Goal: Information Seeking & Learning: Learn about a topic

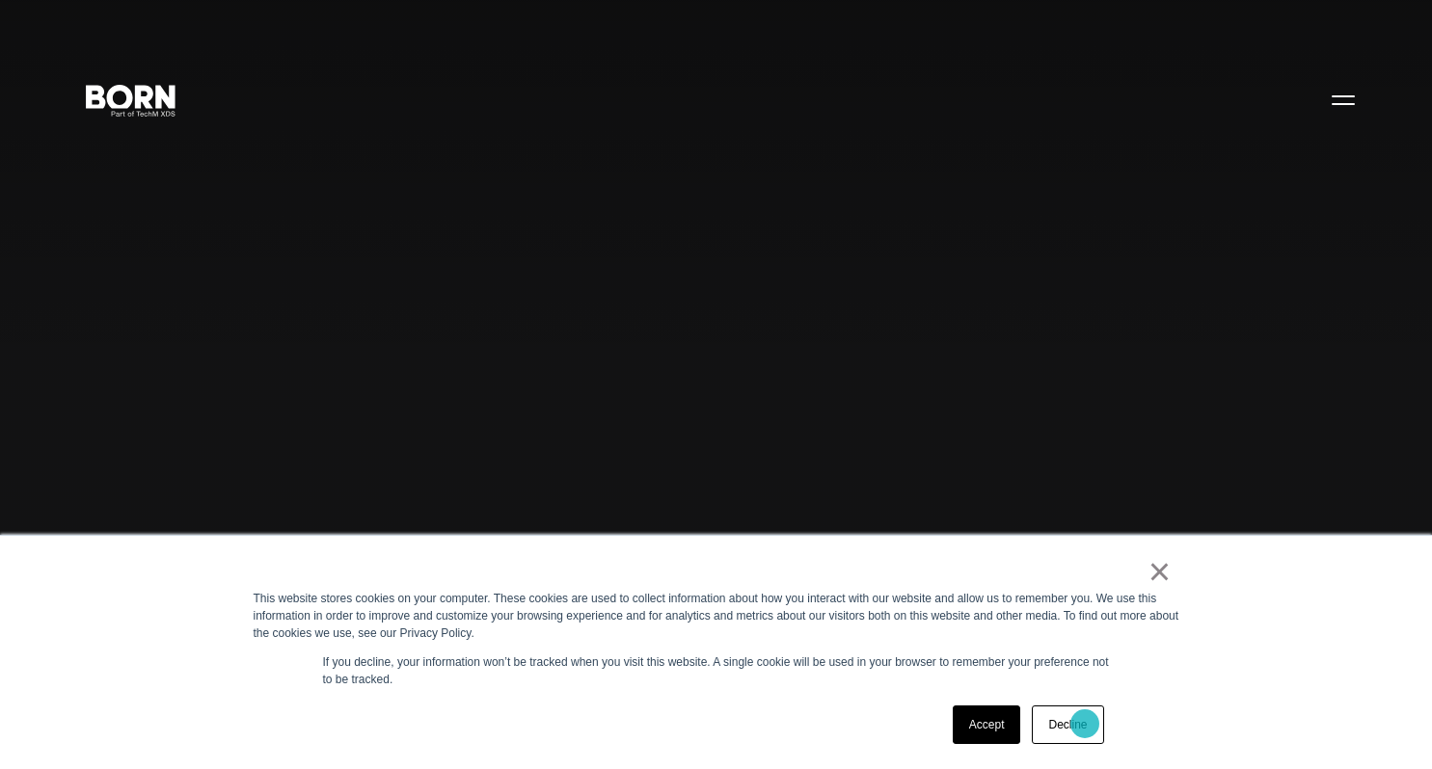
click at [1085, 724] on link "Decline" at bounding box center [1067, 725] width 71 height 39
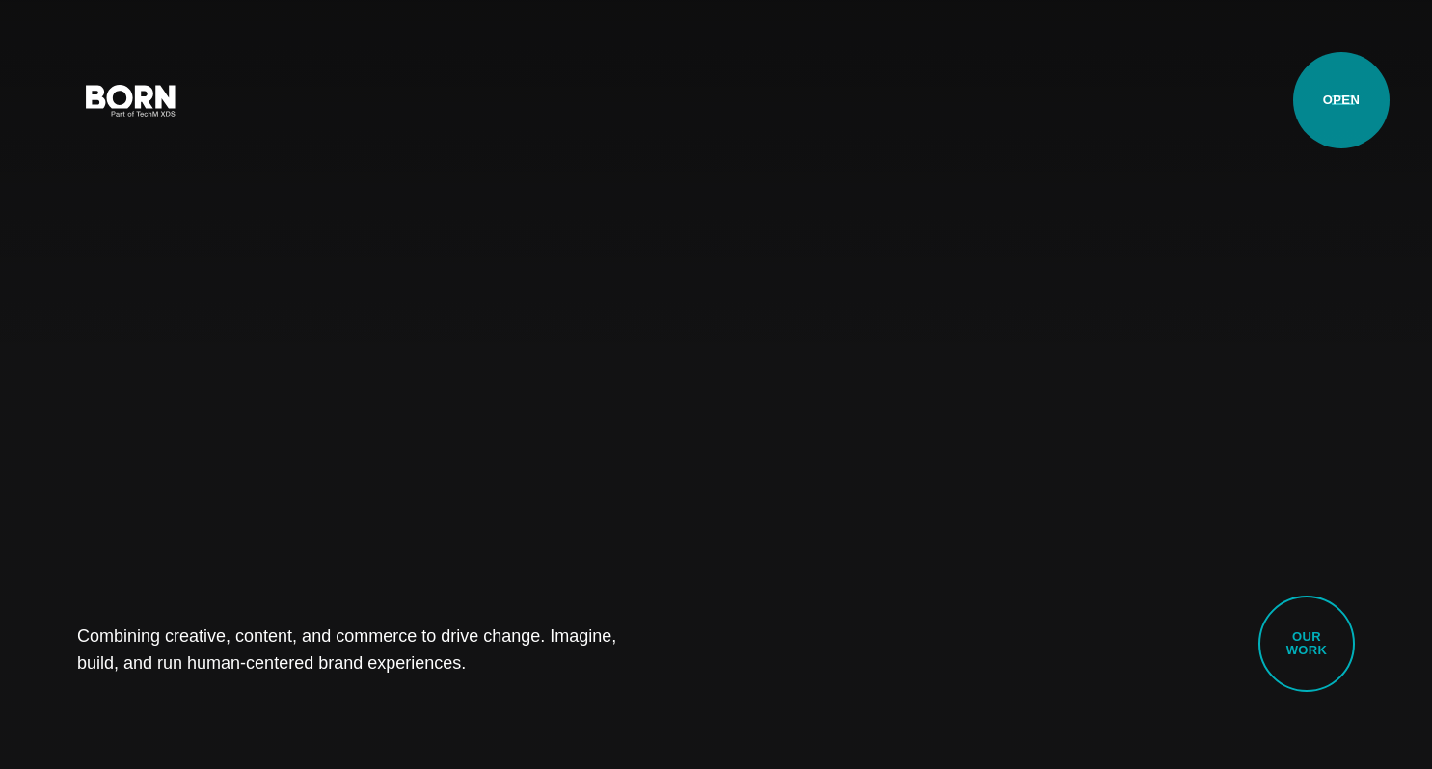
click at [1341, 101] on button "Primary Menu" at bounding box center [1343, 99] width 46 height 40
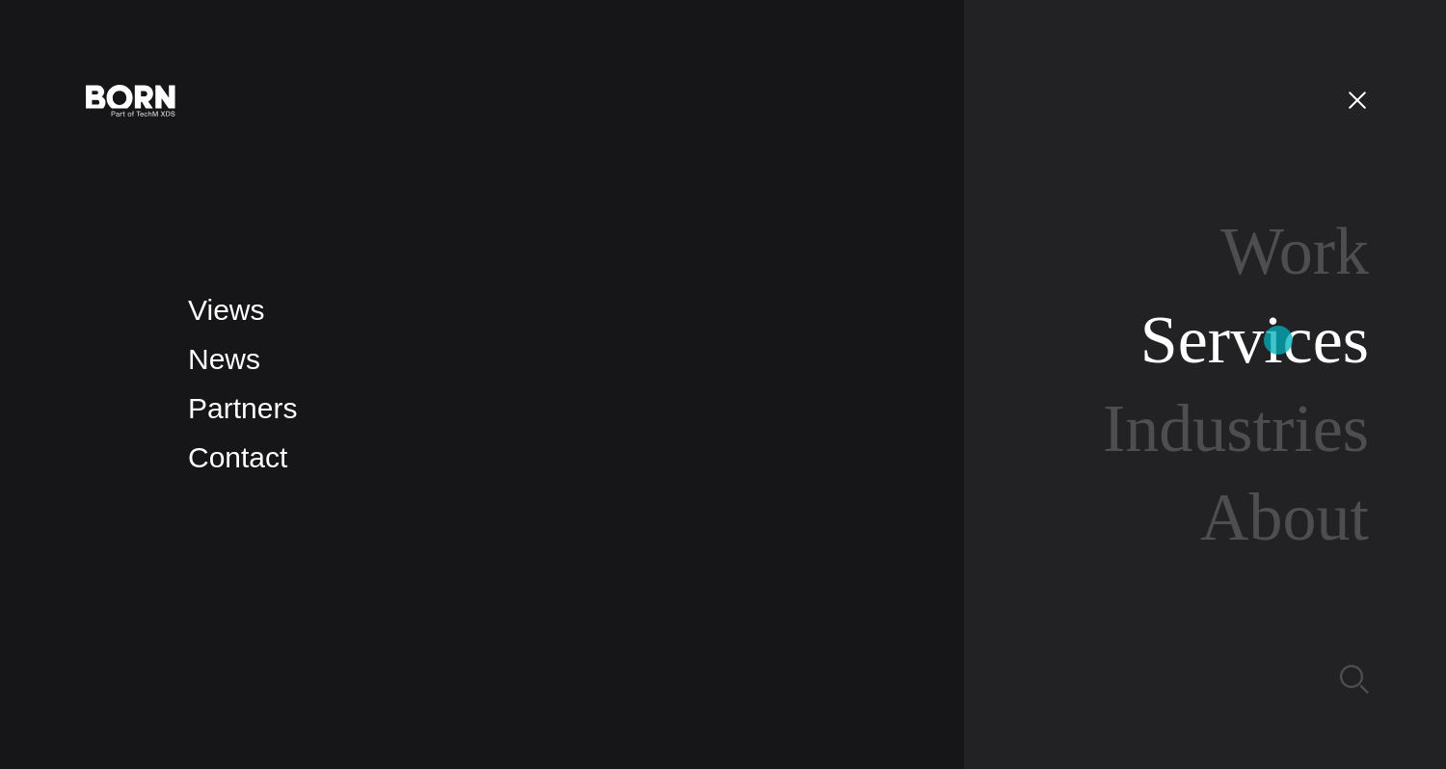
click at [1278, 340] on link "Services" at bounding box center [1255, 340] width 228 height 74
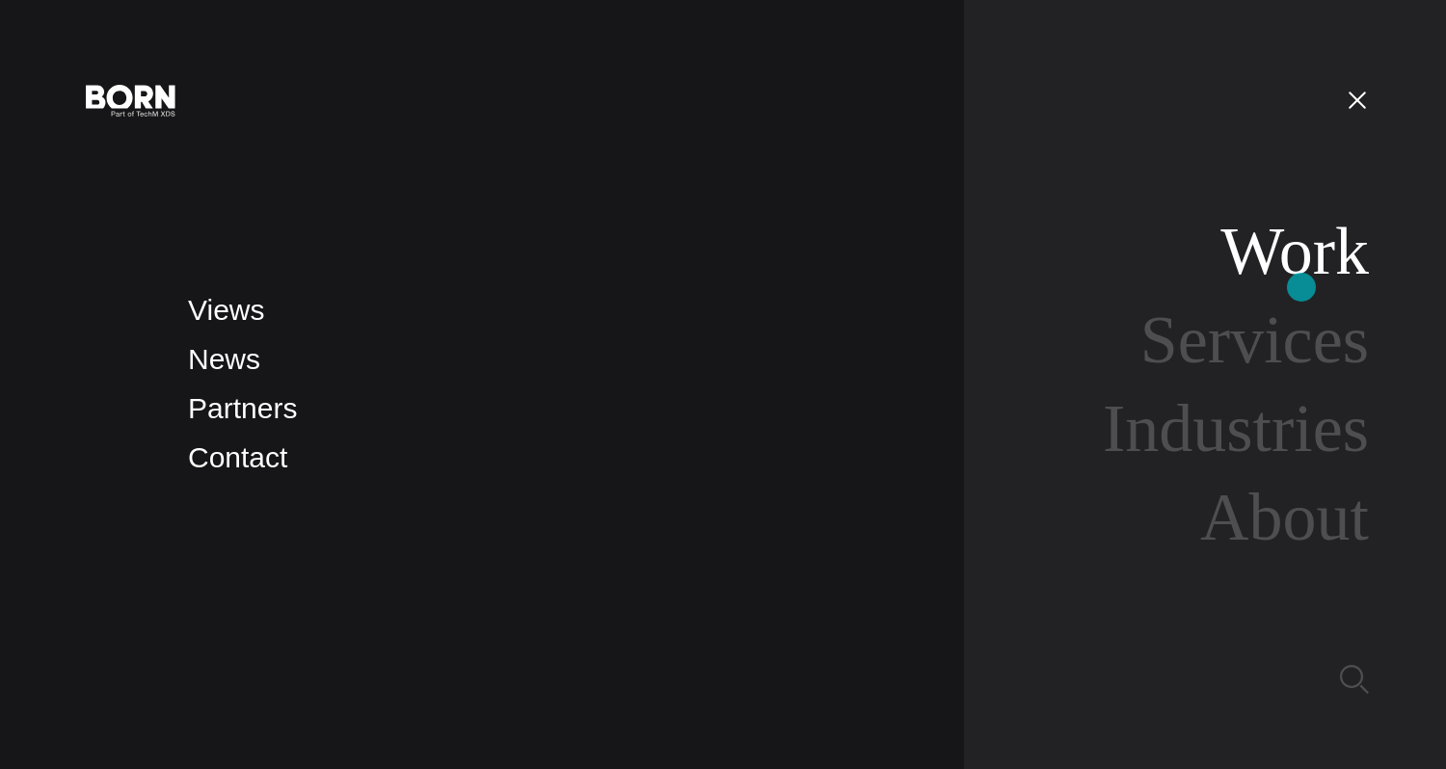
click at [1304, 278] on link "Work" at bounding box center [1295, 251] width 148 height 74
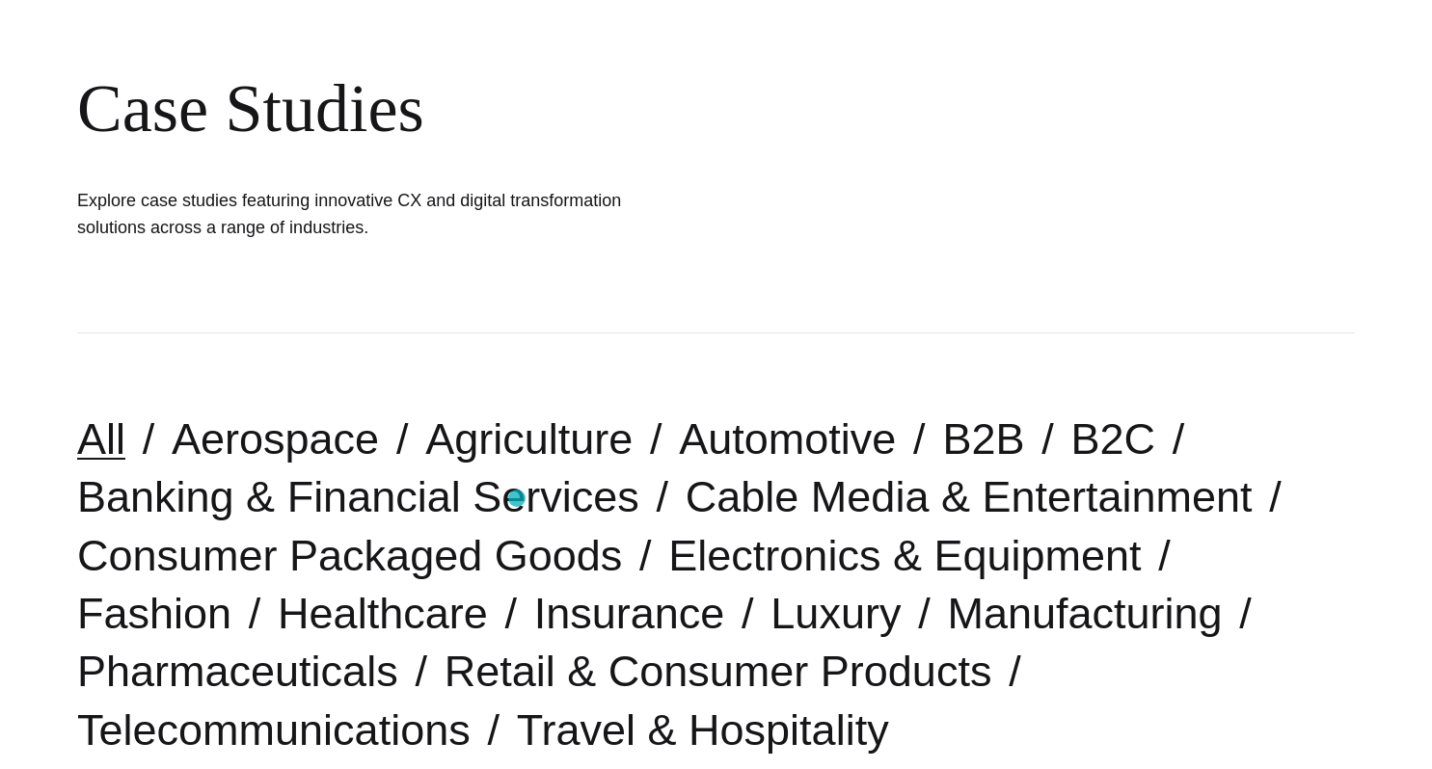
scroll to position [201, 0]
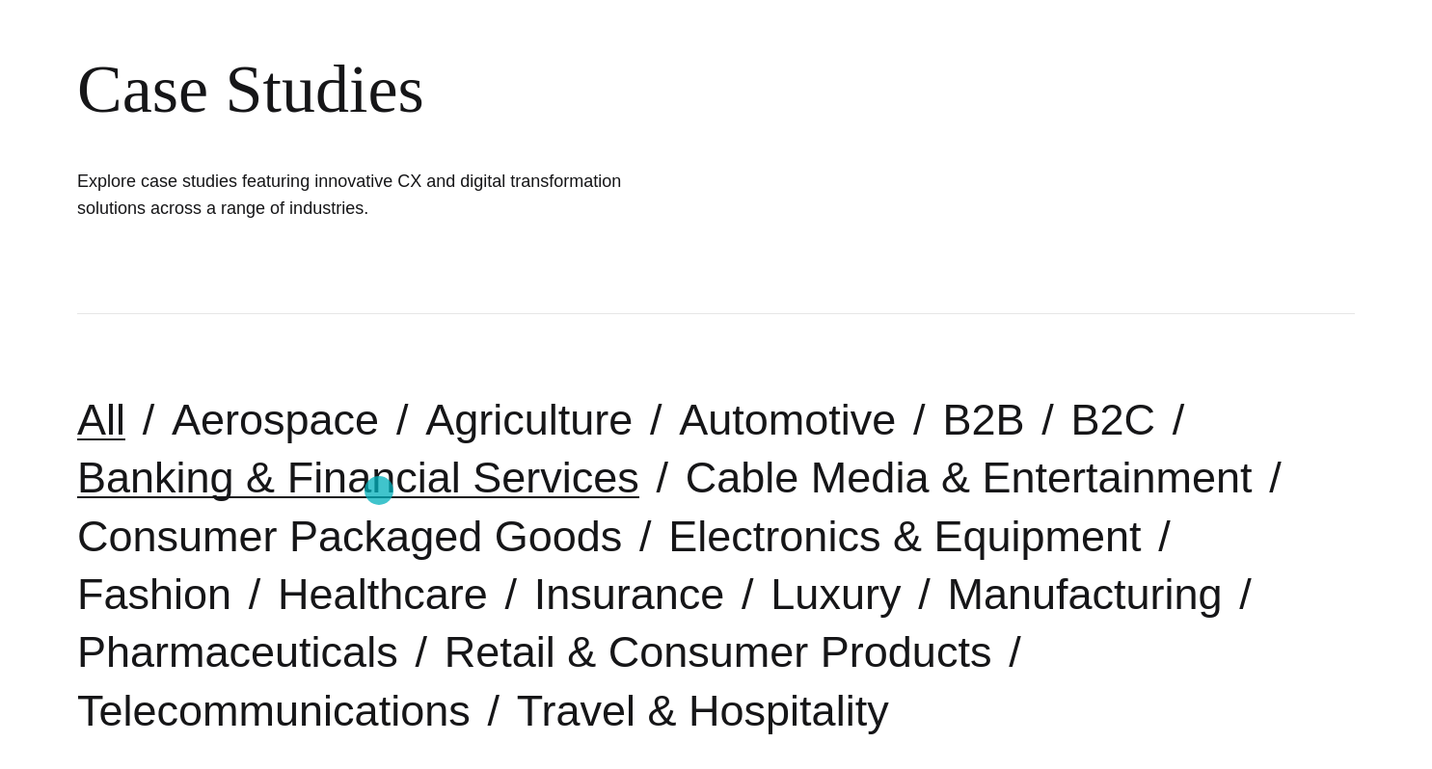
click at [378, 491] on link "Banking & Financial Services" at bounding box center [358, 477] width 562 height 49
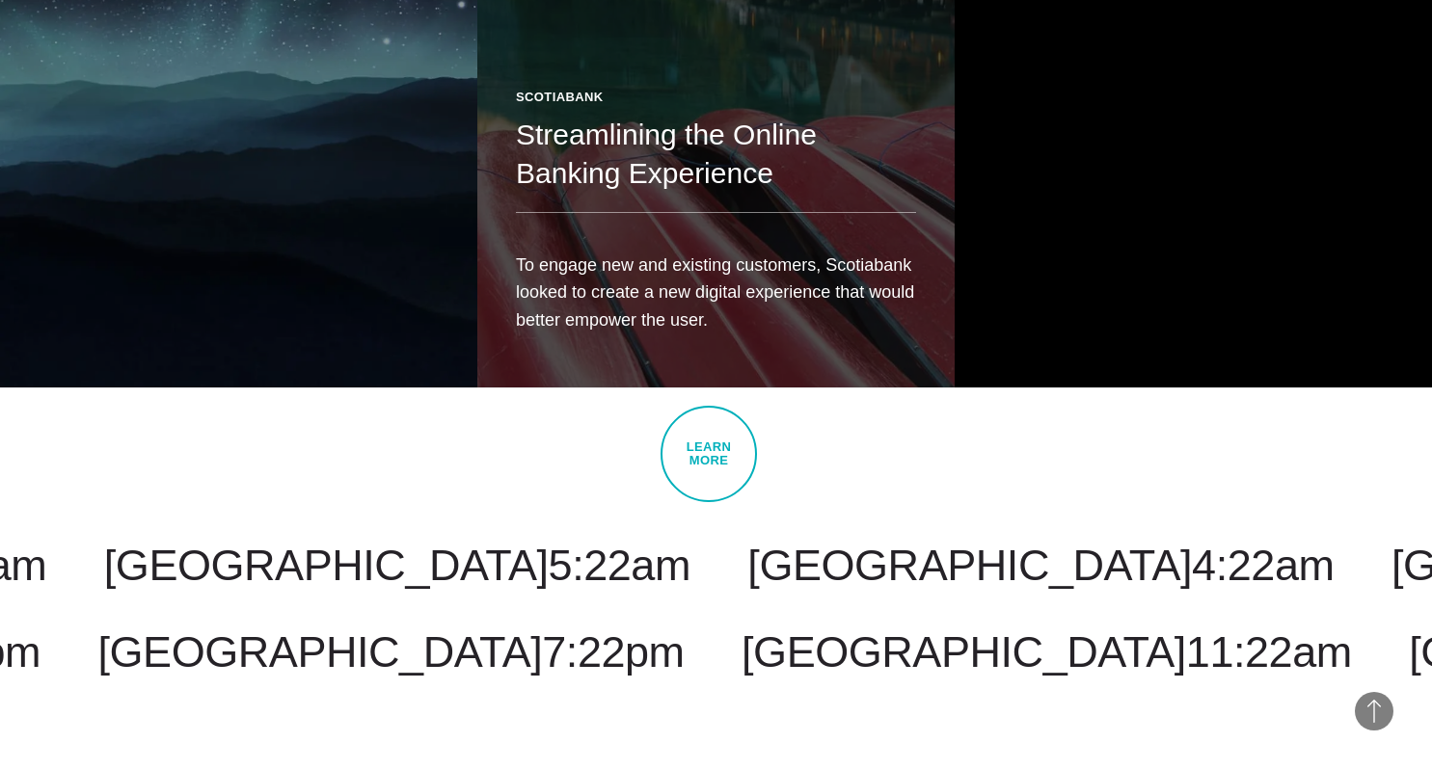
scroll to position [1578, 0]
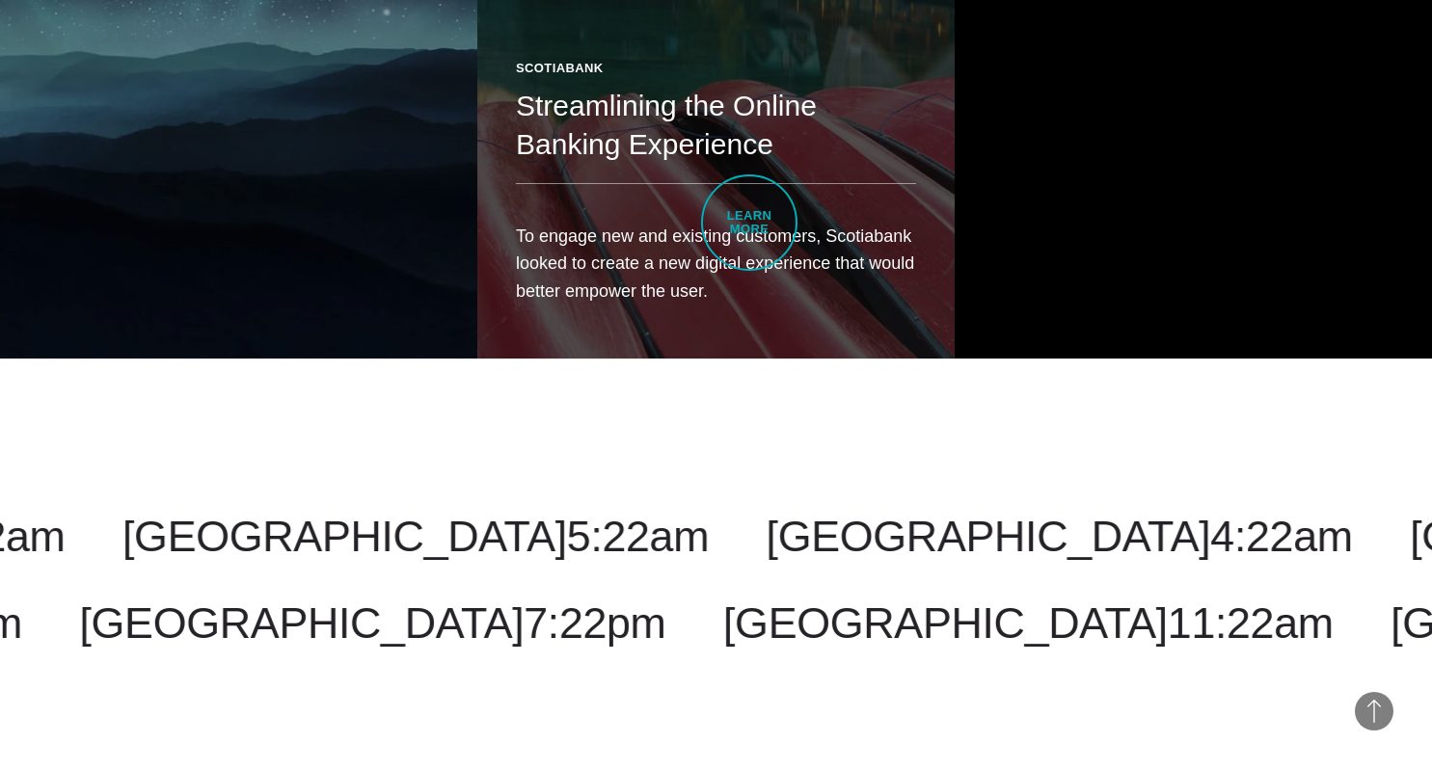
click at [749, 223] on p "To engage new and existing customers, Scotiabank looked to create a new digital…" at bounding box center [716, 264] width 400 height 82
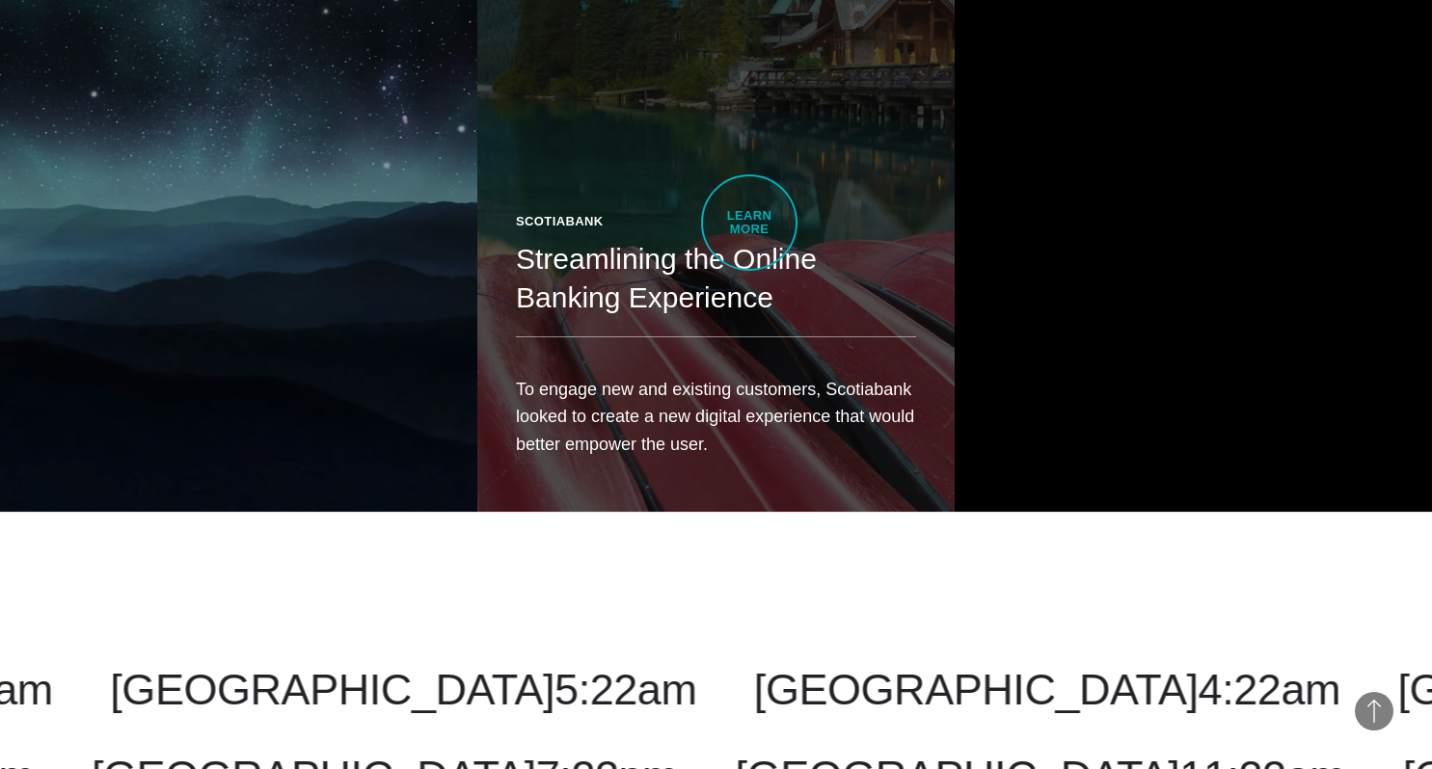
scroll to position [1424, 0]
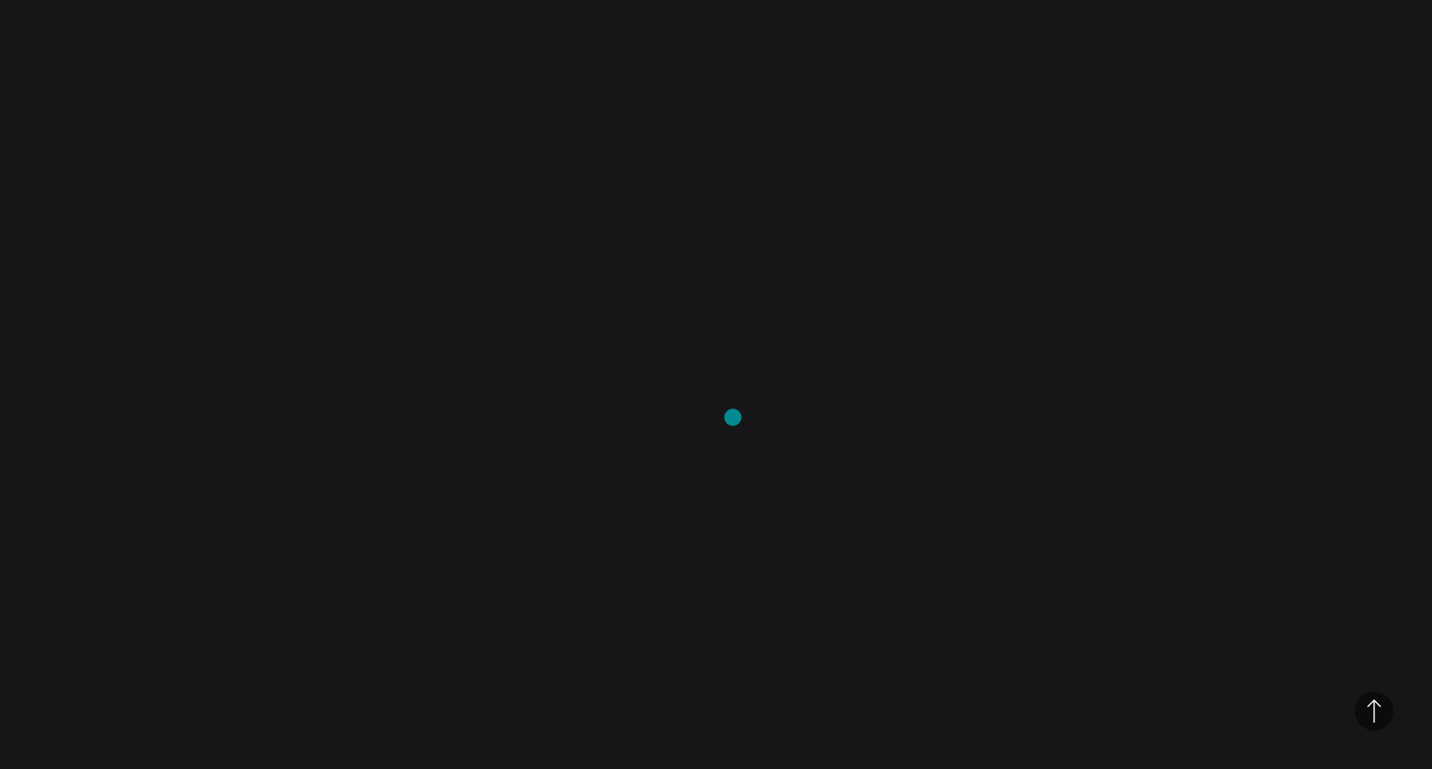
scroll to position [10527, 0]
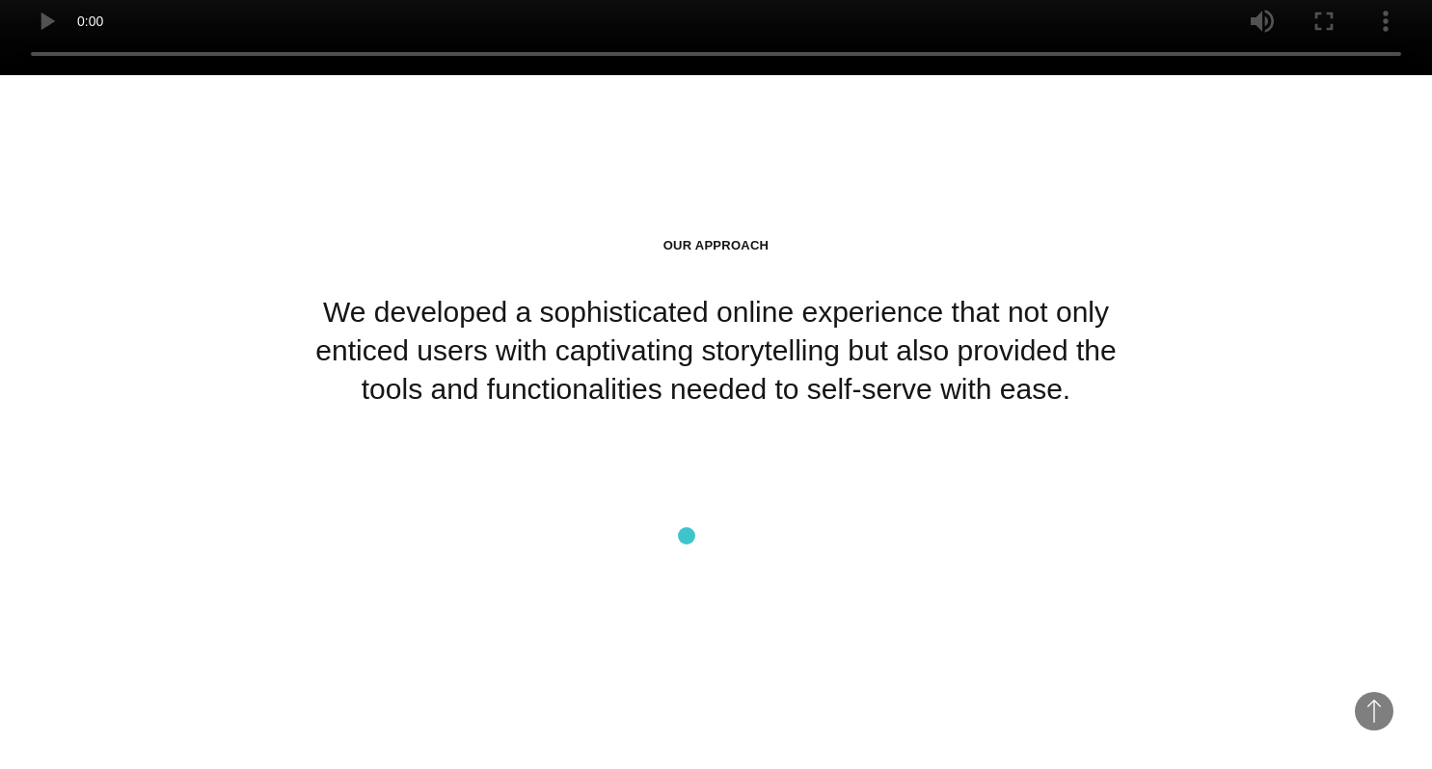
scroll to position [7487, 0]
